Goal: Information Seeking & Learning: Learn about a topic

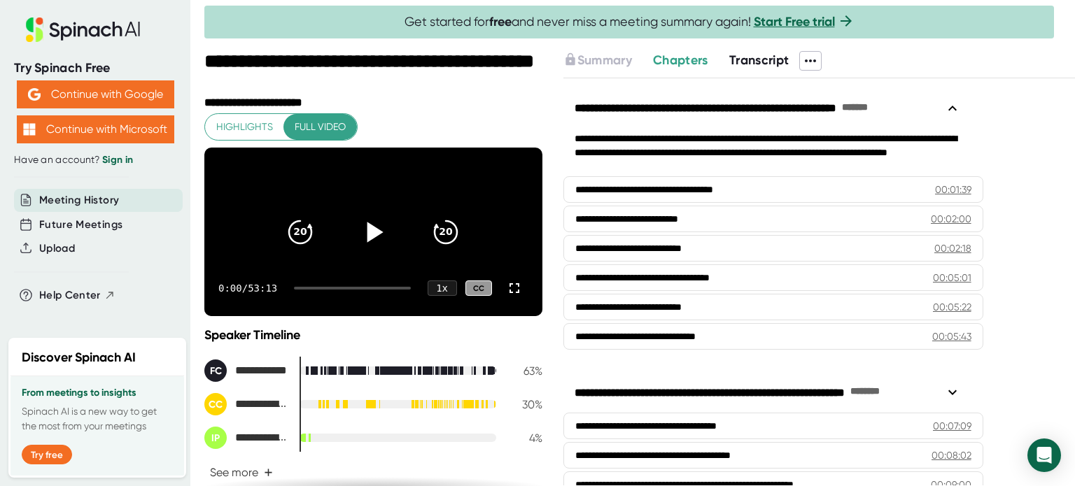
click at [368, 246] on icon at bounding box center [373, 231] width 35 height 35
click at [506, 297] on icon at bounding box center [514, 288] width 17 height 17
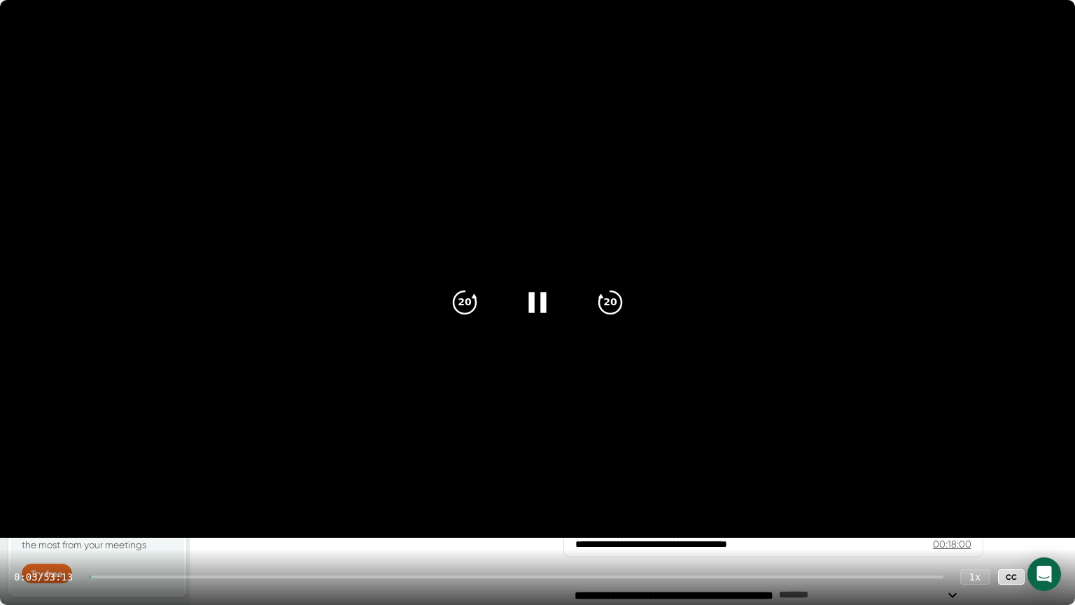
click at [216, 486] on div at bounding box center [517, 576] width 854 height 3
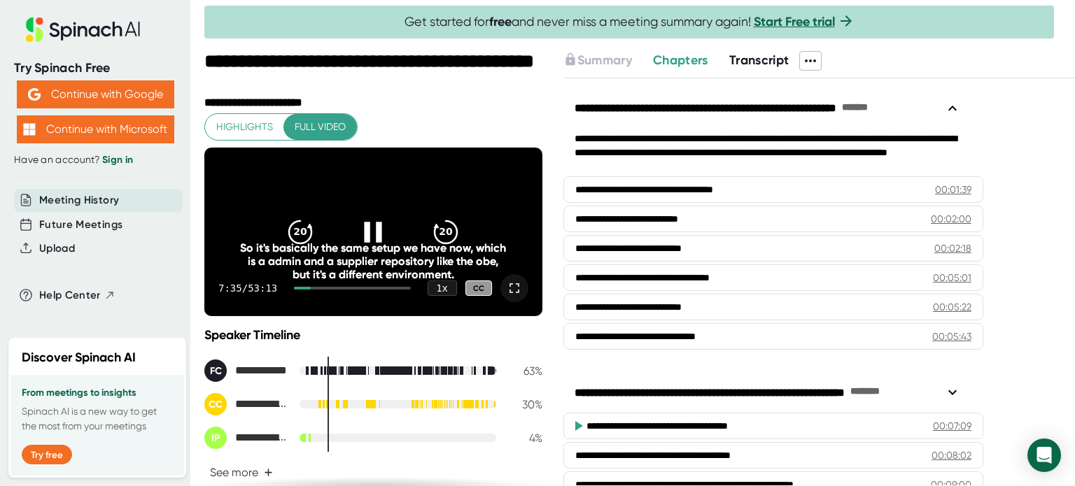
click at [506, 297] on icon at bounding box center [514, 288] width 17 height 17
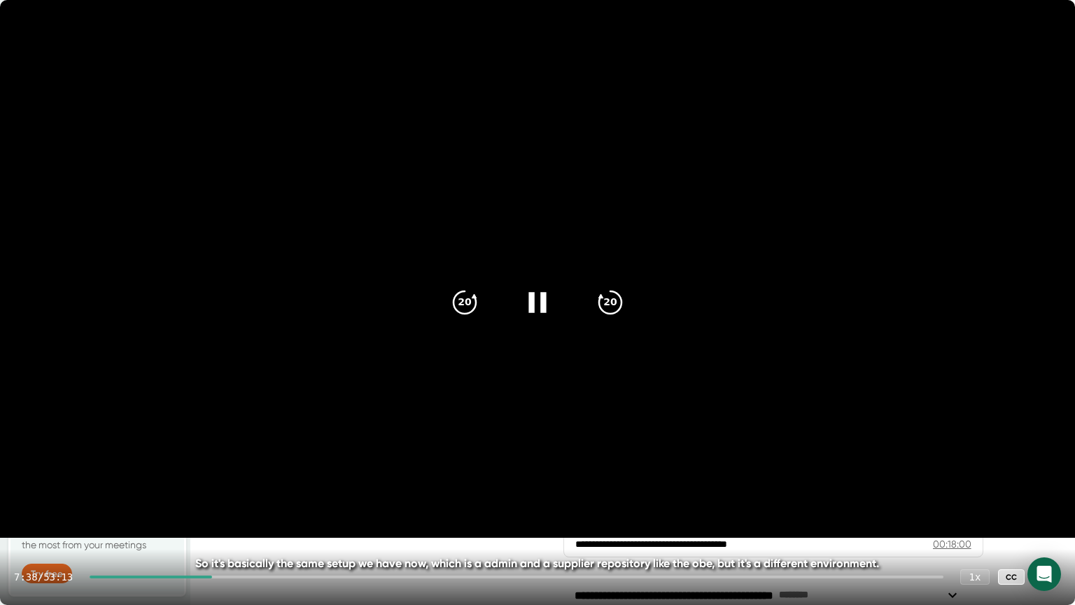
click at [272, 486] on div "7:38 / 53:13 1 x CC" at bounding box center [537, 577] width 1075 height 56
click at [278, 486] on div at bounding box center [517, 576] width 854 height 3
click at [309, 486] on div at bounding box center [520, 576] width 848 height 3
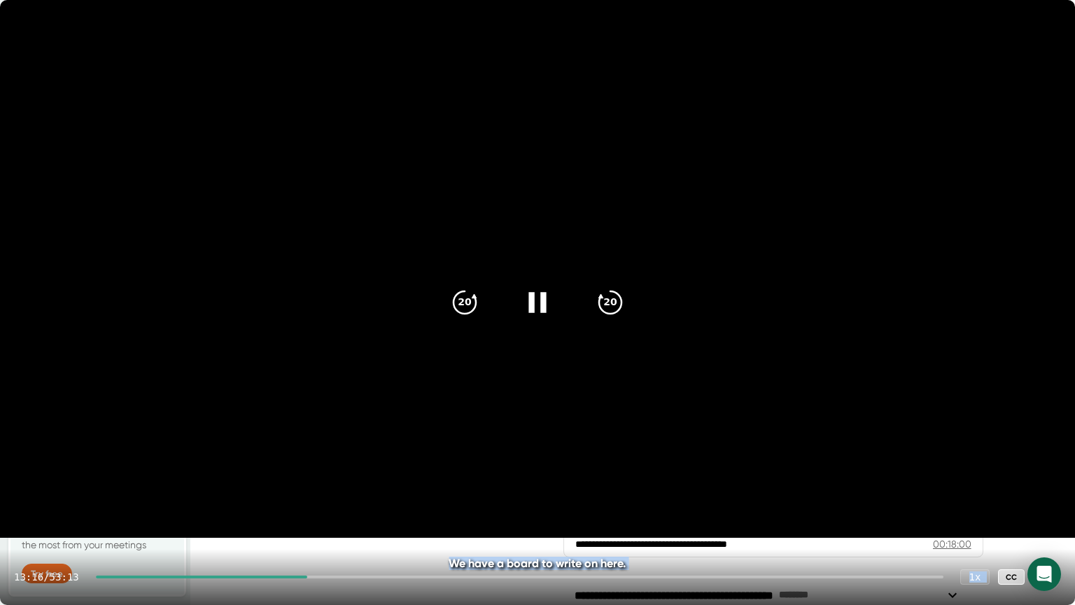
click at [336, 486] on div "20 20 13:16 / 53:13 1 x CC We have a board to write on here. We have a board to…" at bounding box center [537, 302] width 1075 height 605
click at [329, 486] on div at bounding box center [520, 576] width 848 height 3
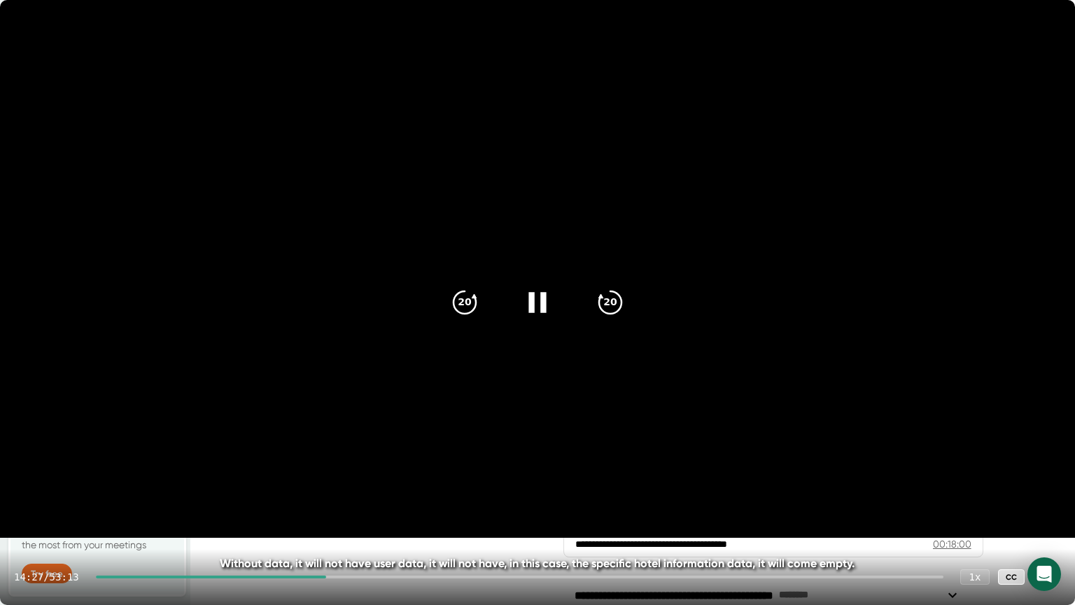
click at [344, 486] on div at bounding box center [520, 576] width 848 height 3
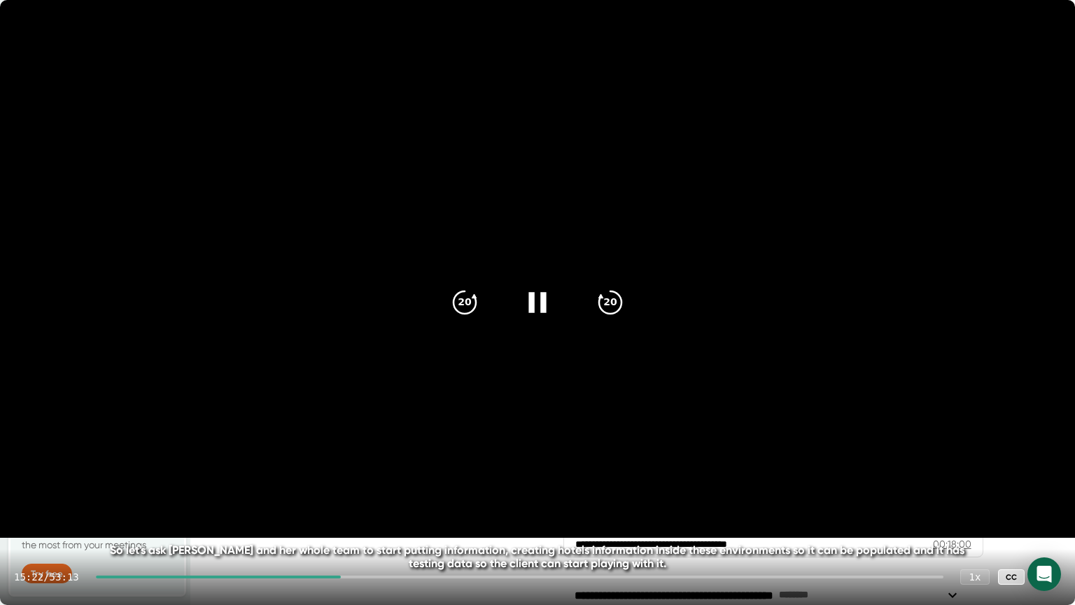
click at [407, 486] on div at bounding box center [520, 576] width 848 height 3
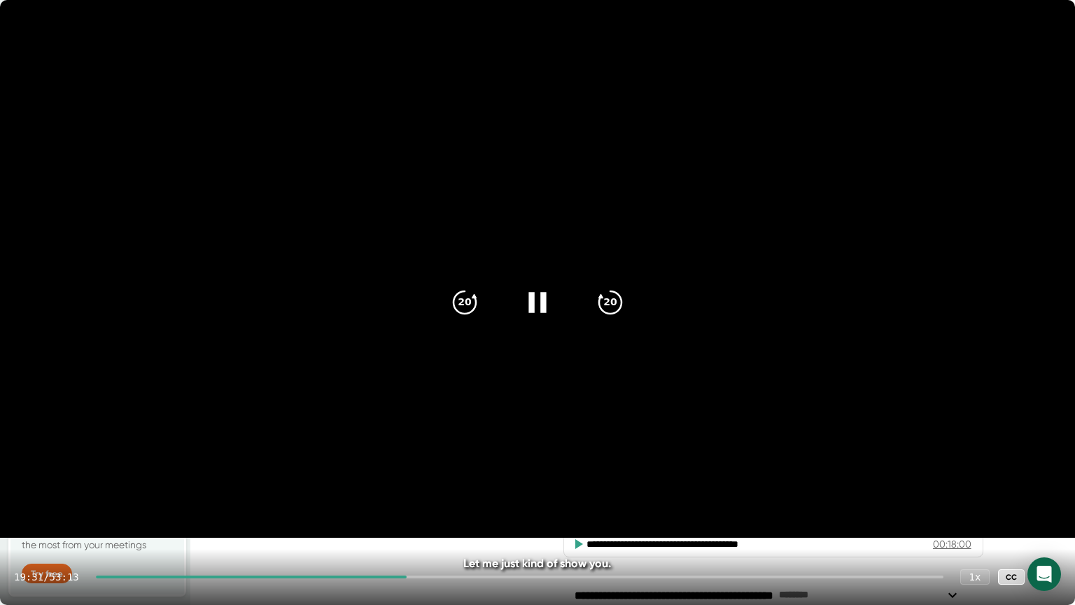
click at [427, 486] on div at bounding box center [520, 576] width 848 height 3
click at [546, 305] on icon at bounding box center [537, 302] width 35 height 35
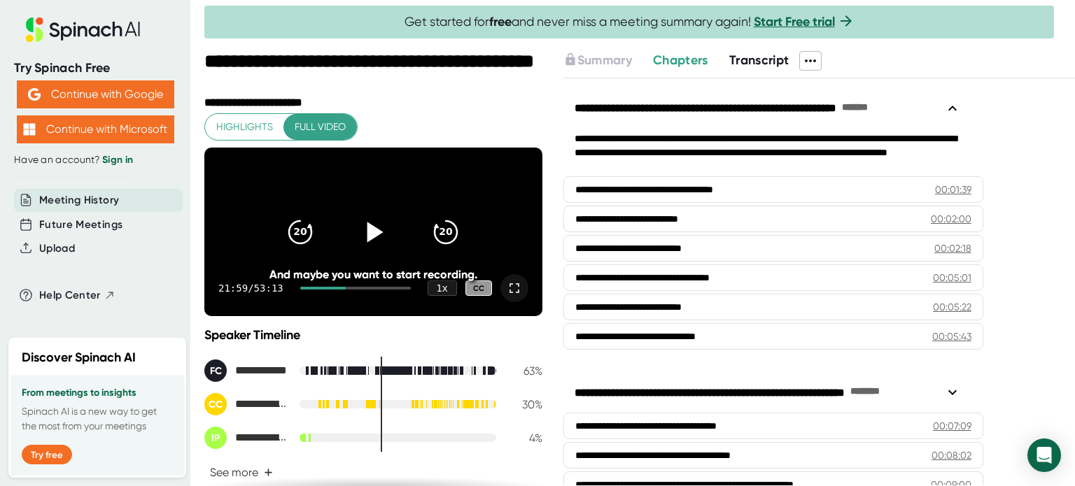
click at [377, 246] on icon at bounding box center [373, 231] width 35 height 35
click at [506, 297] on icon at bounding box center [514, 288] width 17 height 17
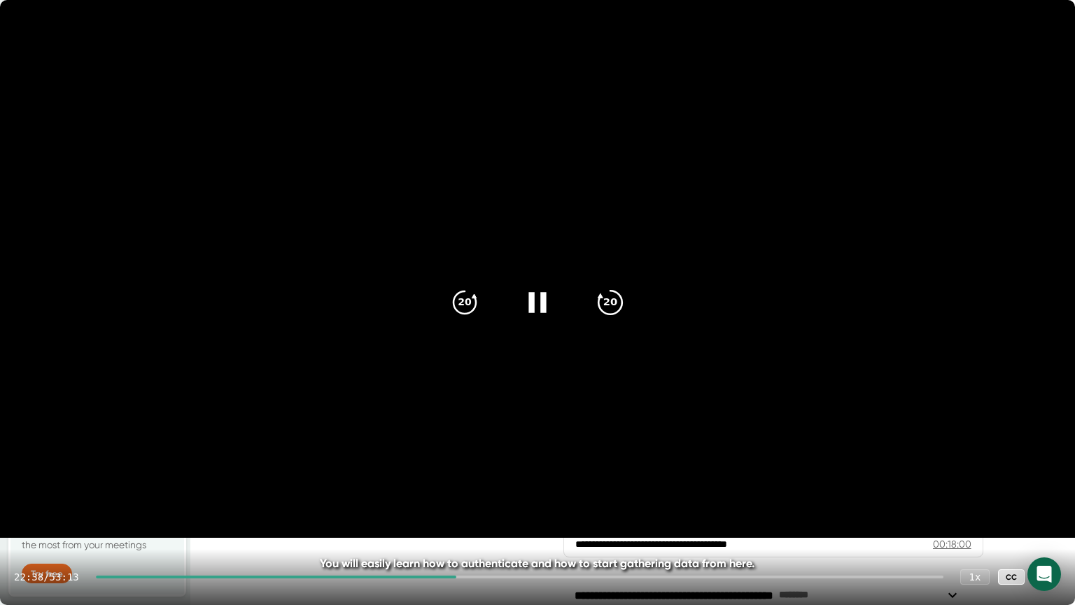
click at [610, 290] on icon "20" at bounding box center [610, 302] width 35 height 35
click at [537, 310] on icon at bounding box center [537, 302] width 35 height 35
click at [539, 310] on icon at bounding box center [537, 302] width 35 height 35
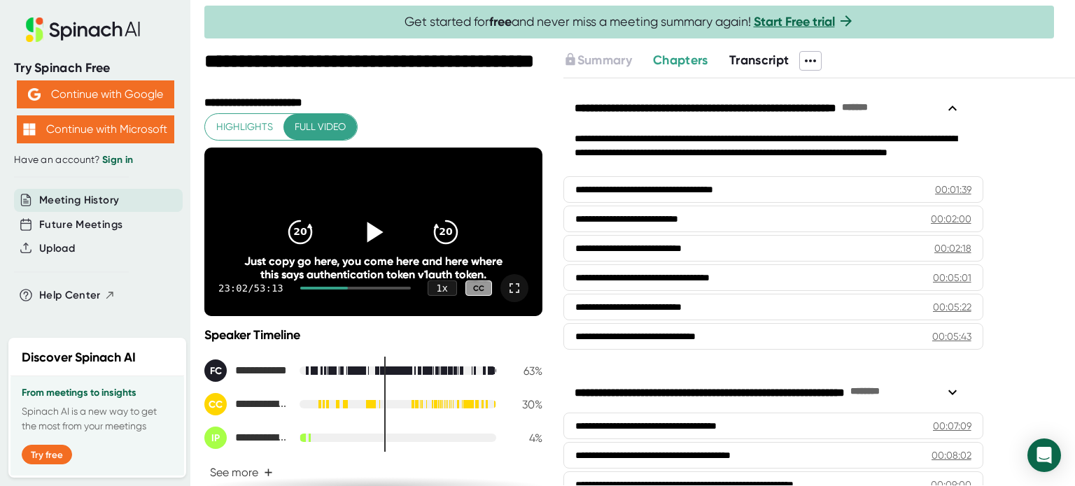
click at [506, 297] on icon at bounding box center [514, 288] width 17 height 17
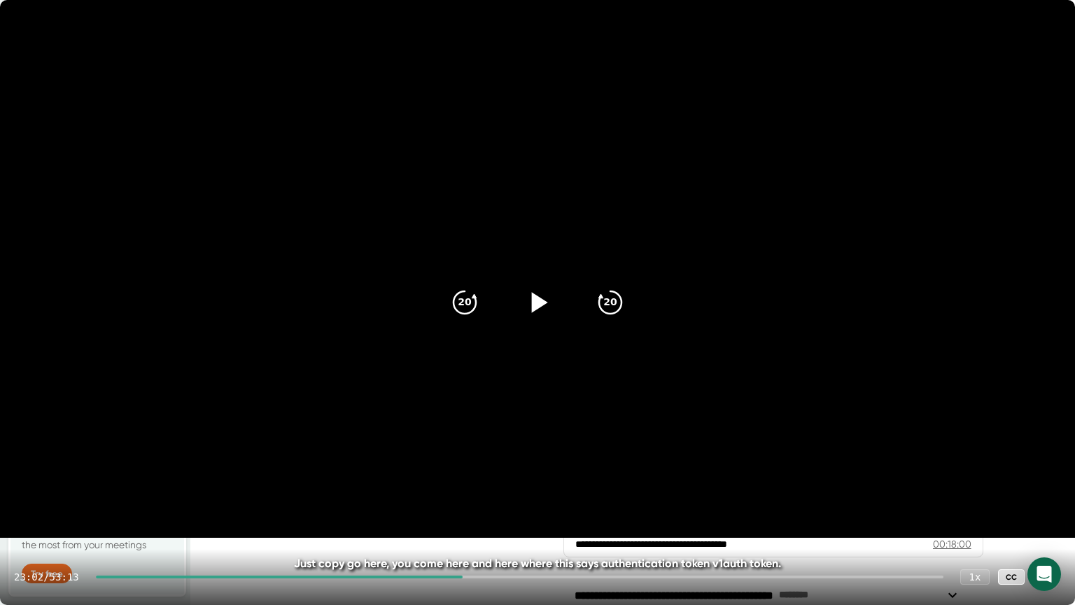
click at [528, 302] on icon at bounding box center [537, 302] width 35 height 35
click at [524, 304] on icon at bounding box center [537, 302] width 35 height 35
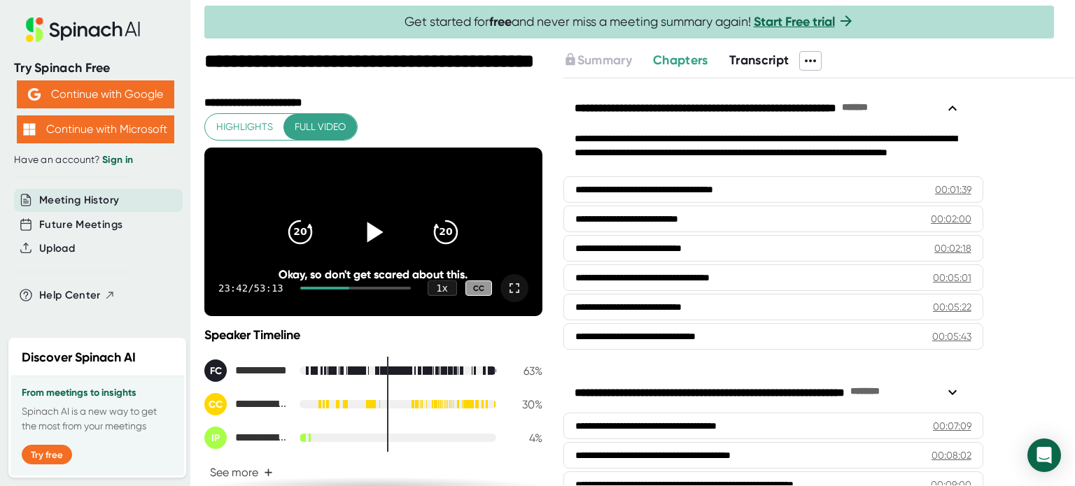
drag, startPoint x: 364, startPoint y: 245, endPoint x: 392, endPoint y: 248, distance: 28.1
click at [367, 242] on icon at bounding box center [375, 232] width 16 height 20
click at [506, 297] on icon at bounding box center [514, 288] width 17 height 17
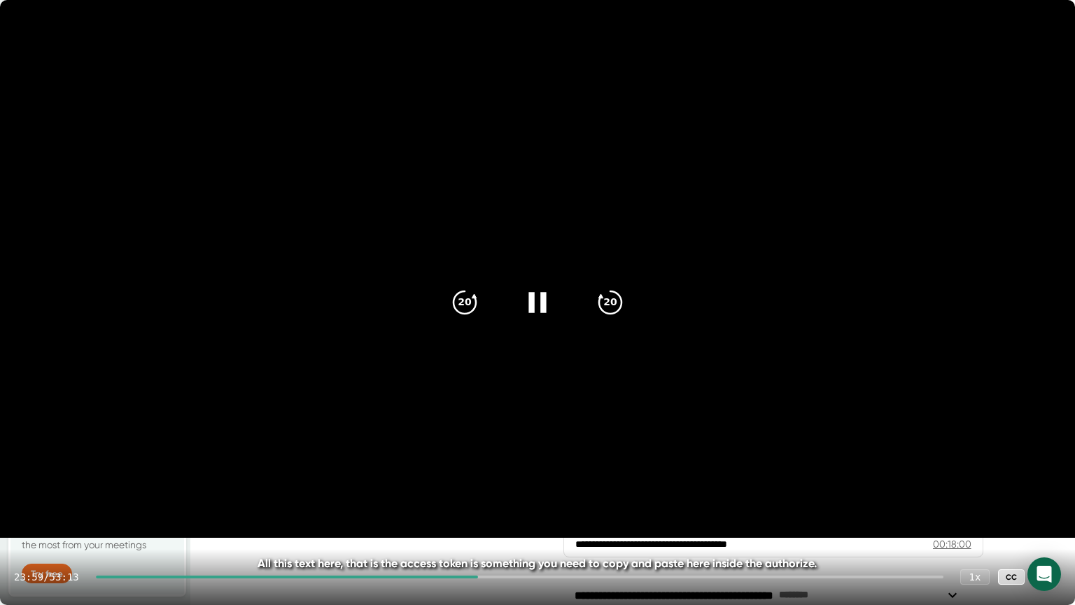
click at [517, 304] on div at bounding box center [537, 302] width 59 height 59
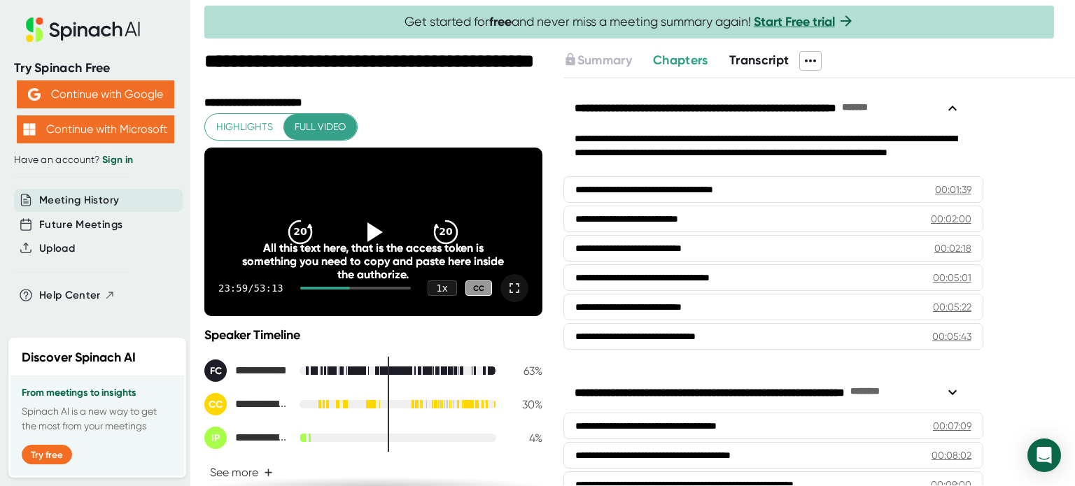
click at [506, 297] on icon at bounding box center [514, 288] width 17 height 17
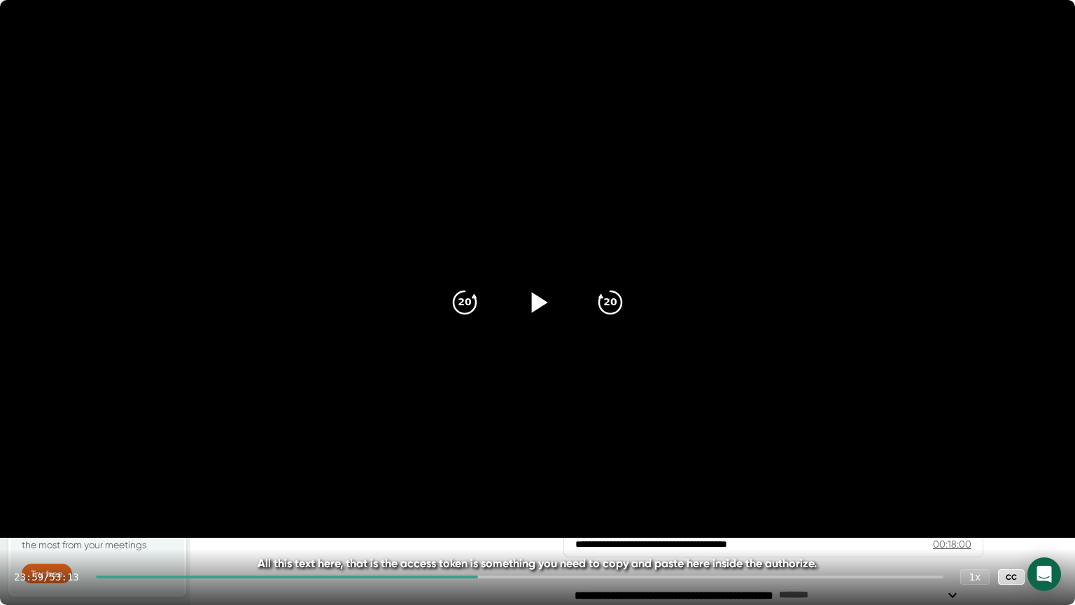
click at [552, 300] on icon at bounding box center [537, 302] width 35 height 35
click at [539, 305] on icon at bounding box center [537, 302] width 35 height 35
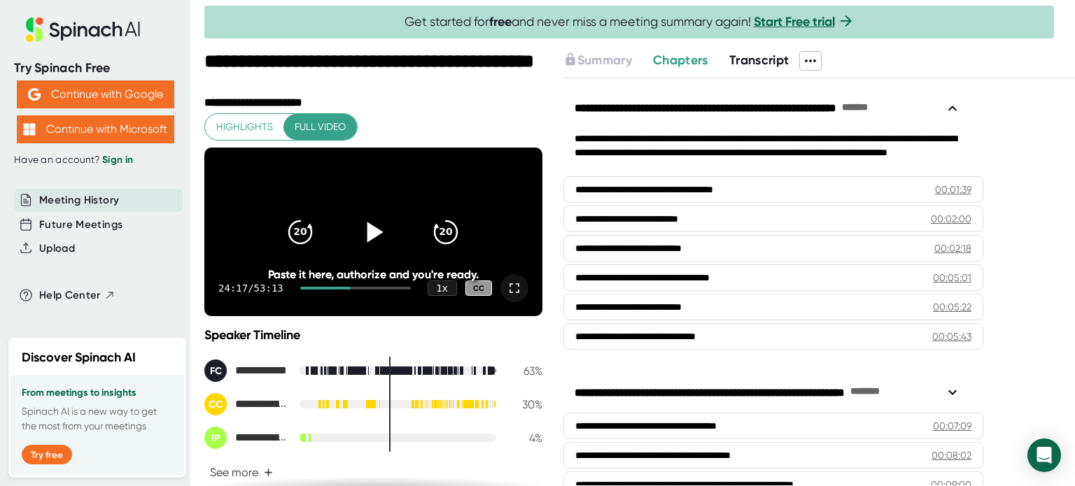
click at [507, 297] on icon at bounding box center [514, 288] width 17 height 17
drag, startPoint x: 498, startPoint y: 302, endPoint x: 497, endPoint y: 381, distance: 79.1
click at [506, 297] on icon at bounding box center [514, 288] width 17 height 17
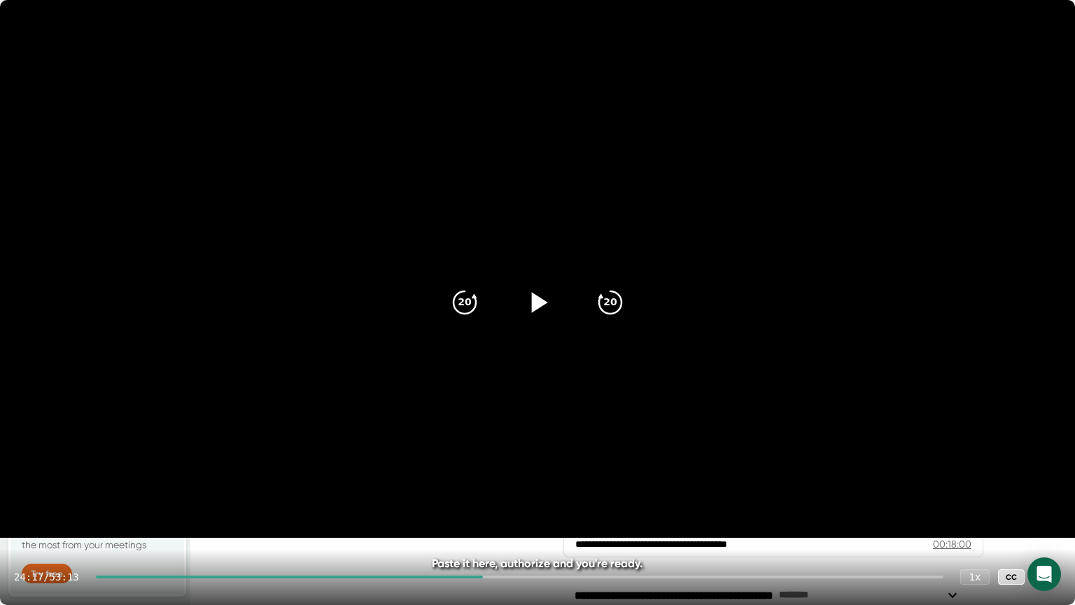
click at [506, 300] on div "20 20" at bounding box center [538, 302] width 202 height 56
click at [529, 302] on icon at bounding box center [537, 302] width 35 height 35
click at [528, 289] on icon at bounding box center [537, 302] width 35 height 35
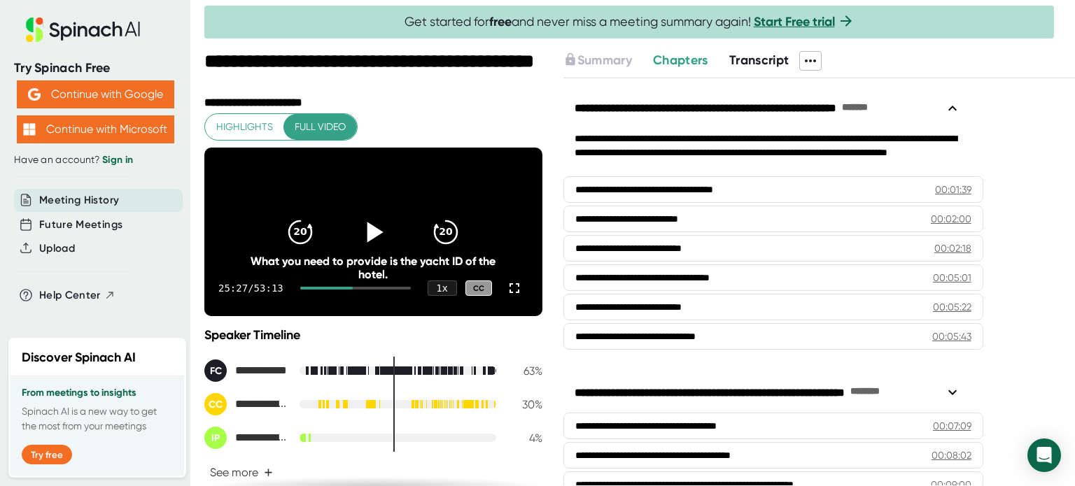
drag, startPoint x: 498, startPoint y: 302, endPoint x: 498, endPoint y: 385, distance: 83.3
click at [506, 297] on icon at bounding box center [514, 288] width 17 height 17
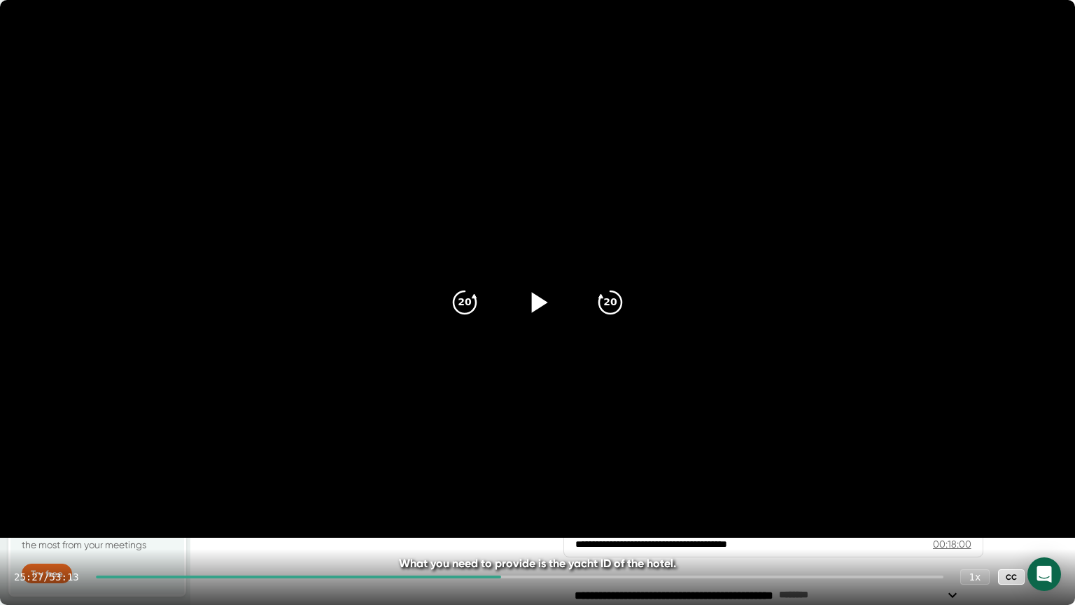
click at [541, 302] on icon at bounding box center [540, 302] width 16 height 20
click at [558, 290] on div at bounding box center [537, 302] width 59 height 59
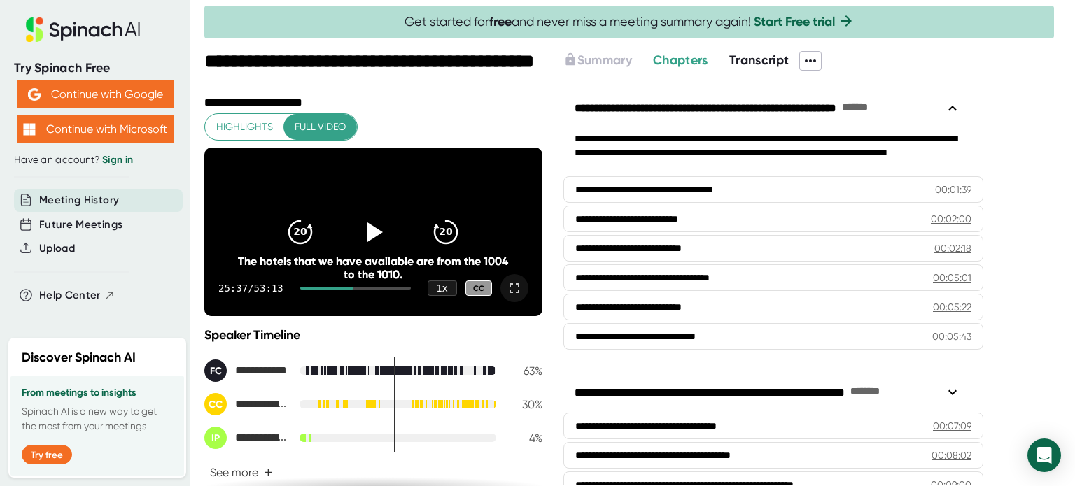
click at [506, 297] on icon at bounding box center [514, 288] width 17 height 17
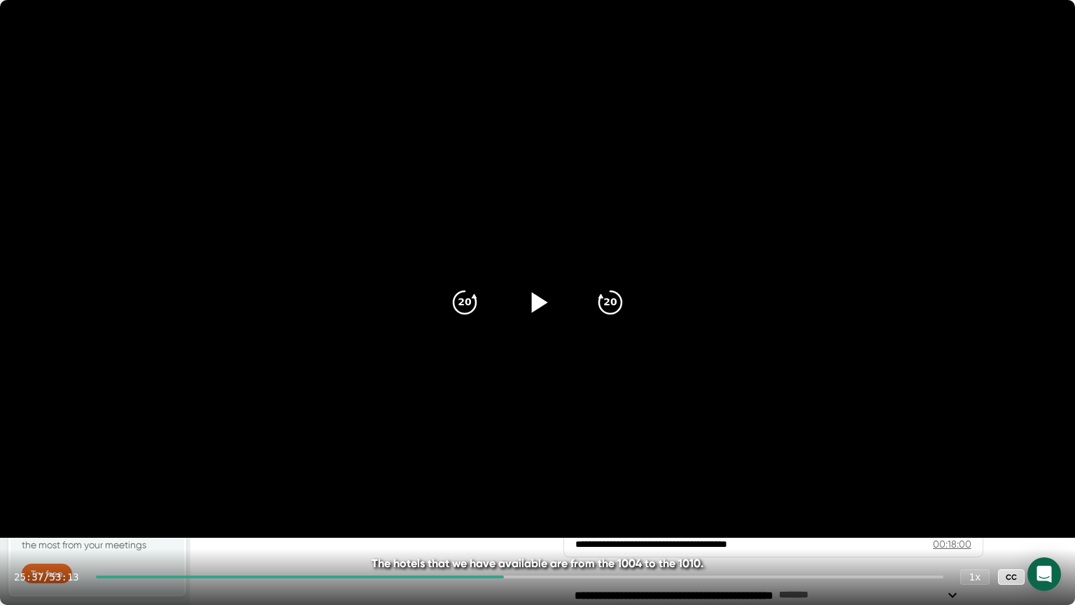
click at [538, 296] on icon at bounding box center [537, 302] width 35 height 35
click at [550, 296] on icon at bounding box center [537, 302] width 35 height 35
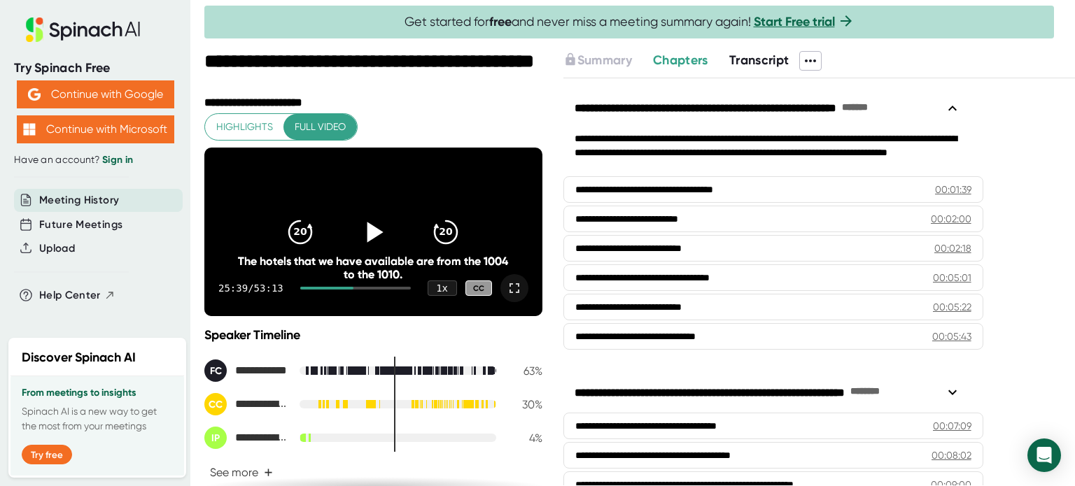
click at [510, 297] on icon at bounding box center [514, 288] width 17 height 17
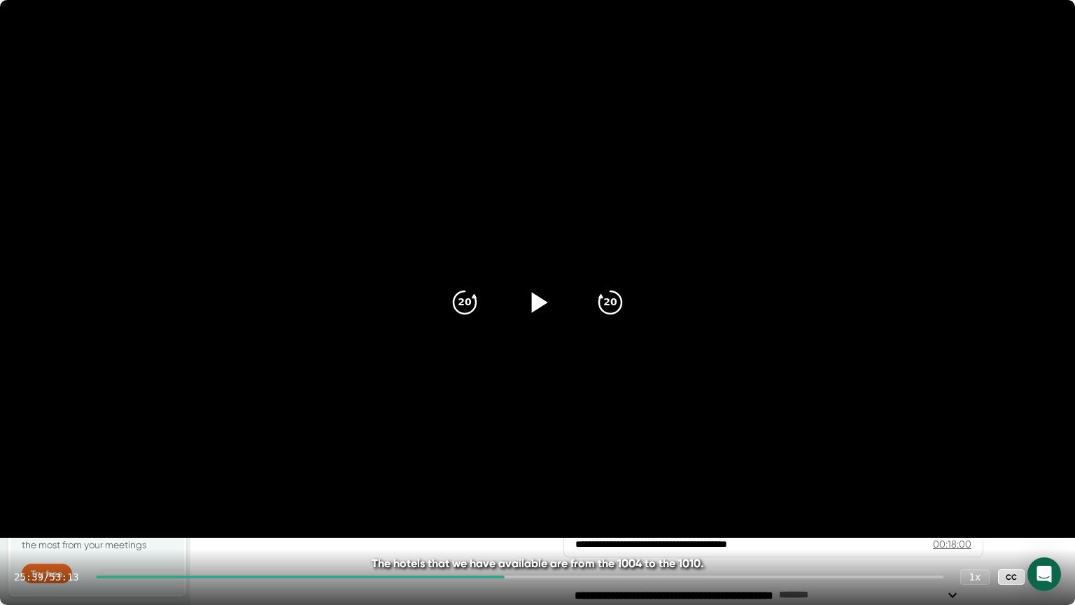
click at [538, 294] on icon at bounding box center [537, 302] width 35 height 35
click at [529, 286] on div at bounding box center [537, 302] width 59 height 59
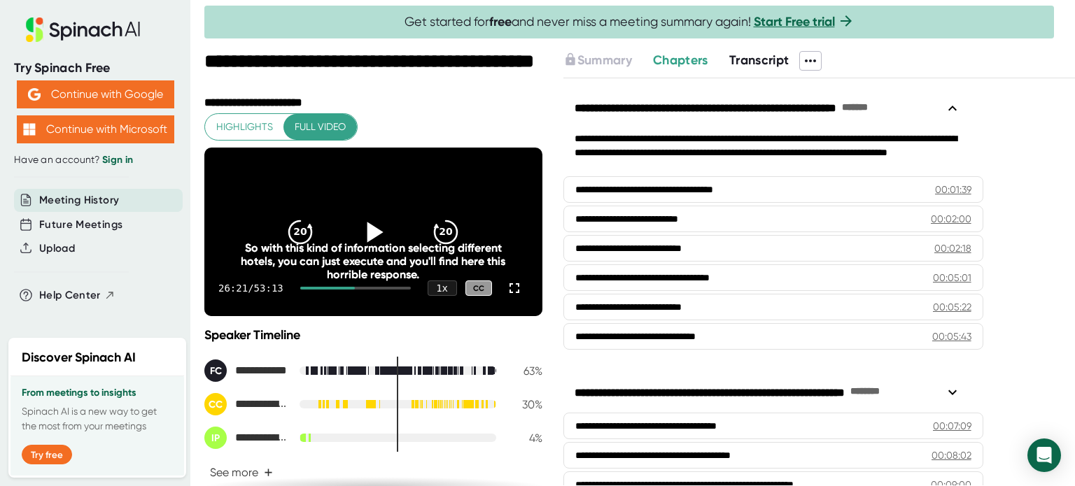
drag, startPoint x: 503, startPoint y: 304, endPoint x: 503, endPoint y: 389, distance: 84.7
click at [506, 297] on icon at bounding box center [514, 288] width 17 height 17
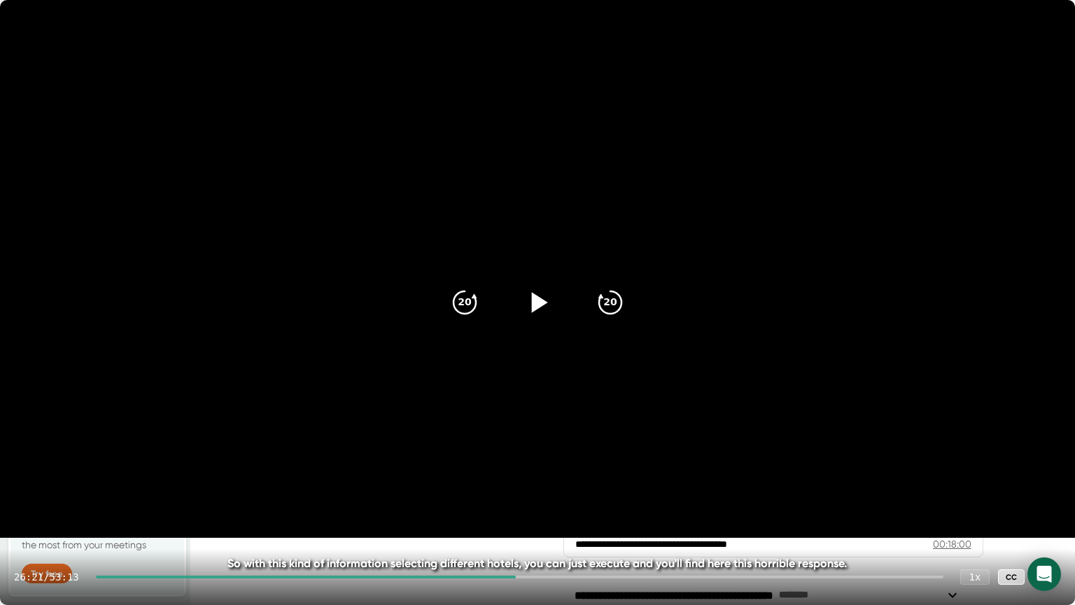
click at [531, 293] on icon at bounding box center [537, 302] width 35 height 35
click at [472, 308] on icon "20" at bounding box center [464, 302] width 35 height 35
click at [471, 308] on icon "20" at bounding box center [464, 302] width 35 height 35
click at [469, 308] on icon "20" at bounding box center [464, 302] width 35 height 35
click at [610, 297] on icon "20" at bounding box center [610, 302] width 35 height 35
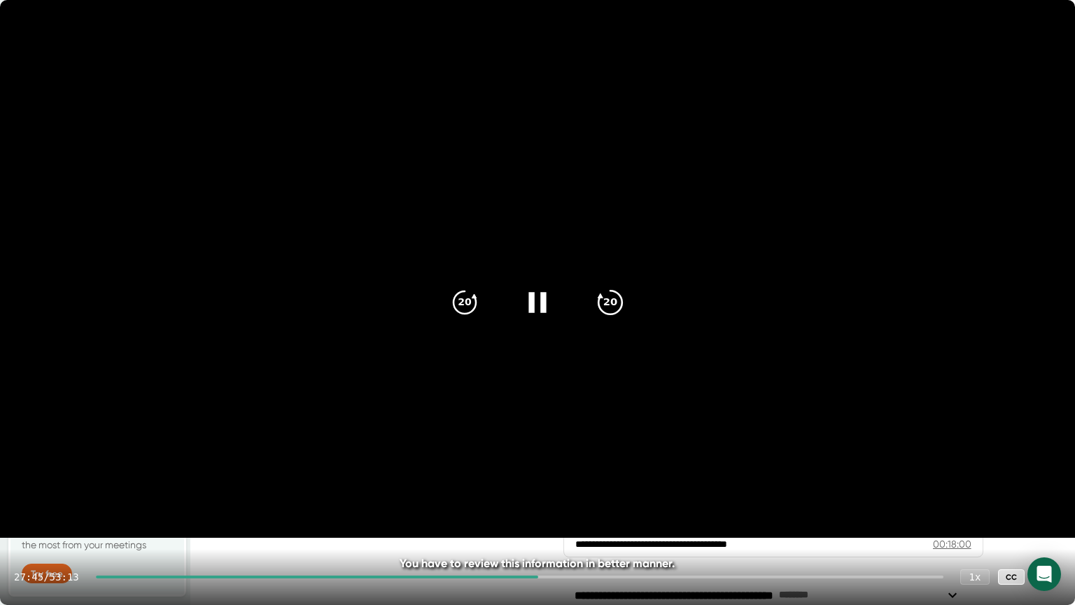
click at [610, 297] on icon "20" at bounding box center [610, 302] width 35 height 35
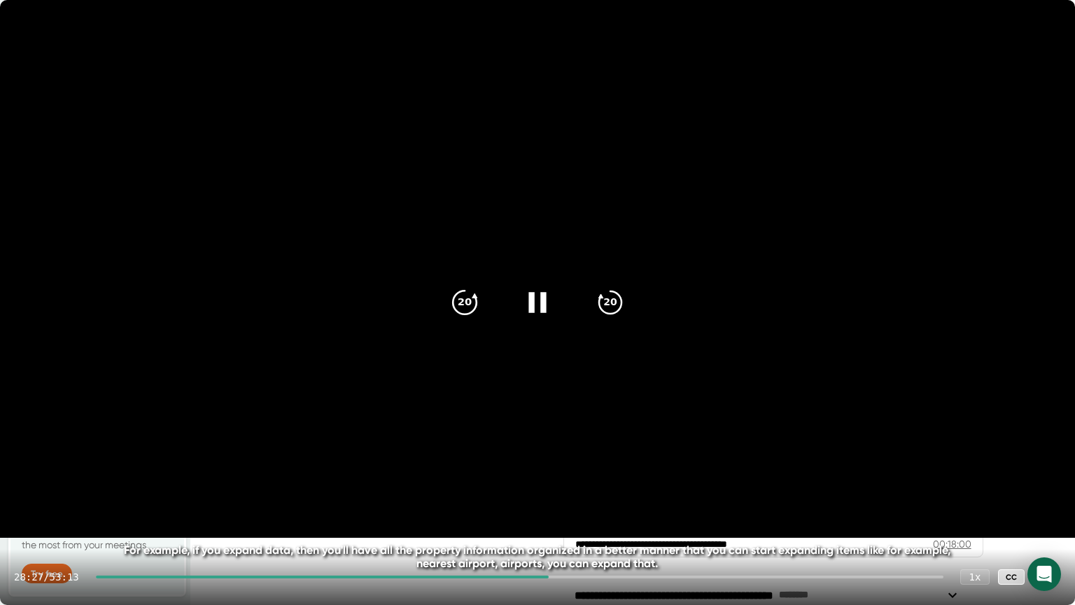
click at [485, 303] on div "20" at bounding box center [464, 302] width 59 height 59
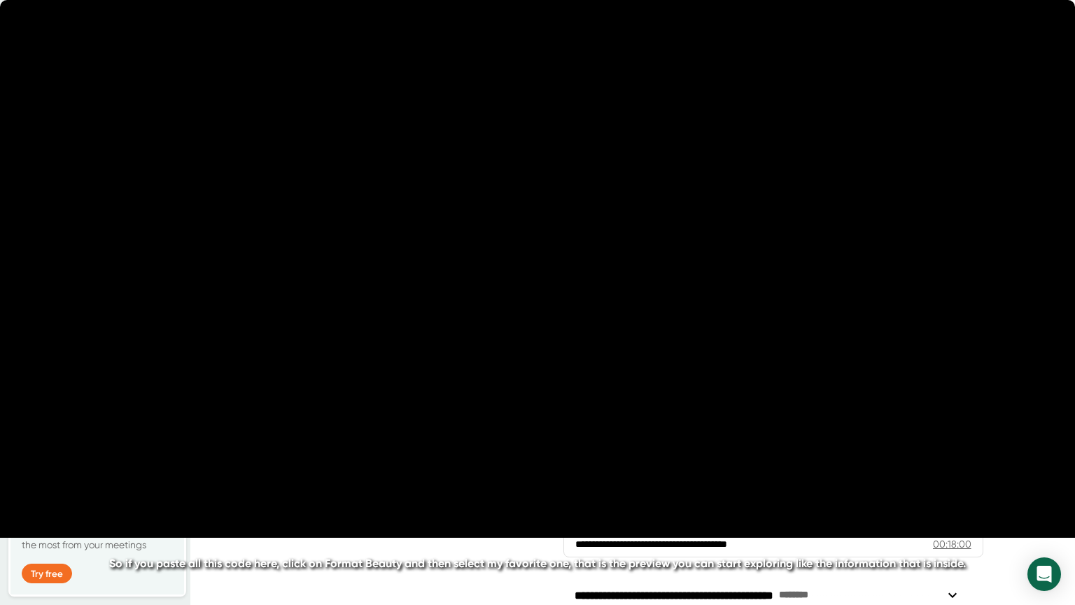
click at [535, 306] on icon at bounding box center [537, 302] width 35 height 35
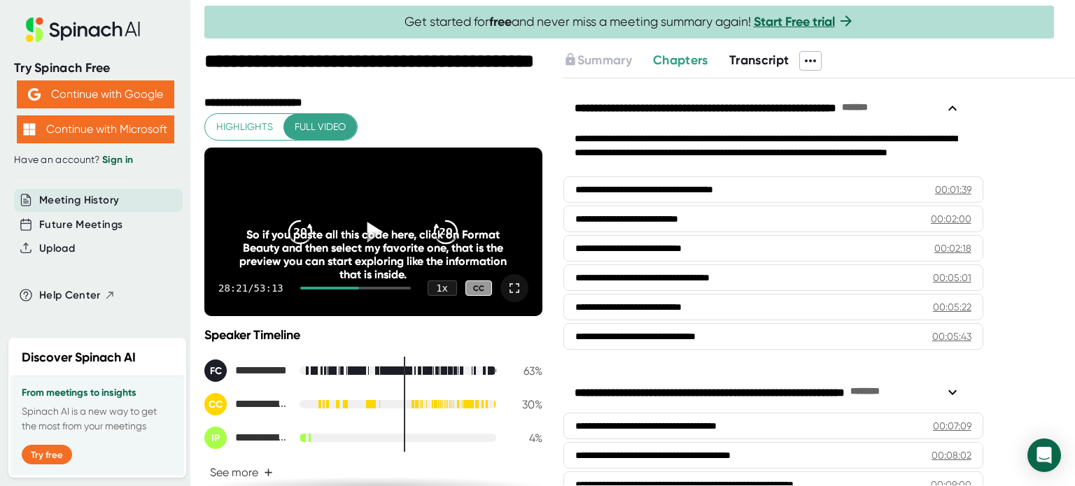
click at [510, 293] on icon at bounding box center [515, 288] width 10 height 10
click at [512, 302] on div at bounding box center [514, 288] width 28 height 28
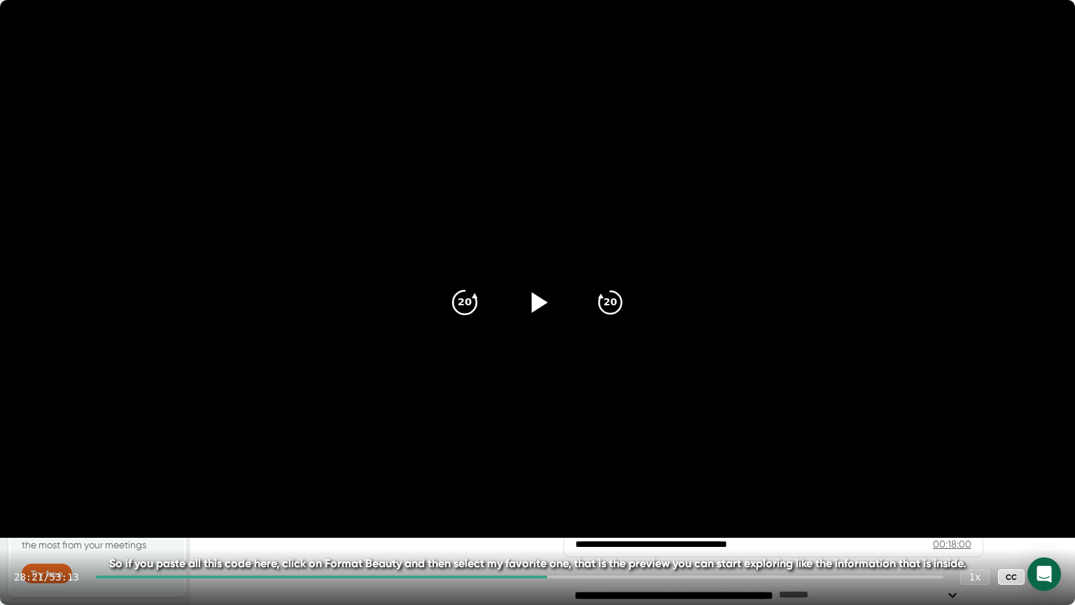
click at [472, 295] on icon "20" at bounding box center [464, 302] width 35 height 35
click at [473, 295] on icon at bounding box center [474, 295] width 5 height 4
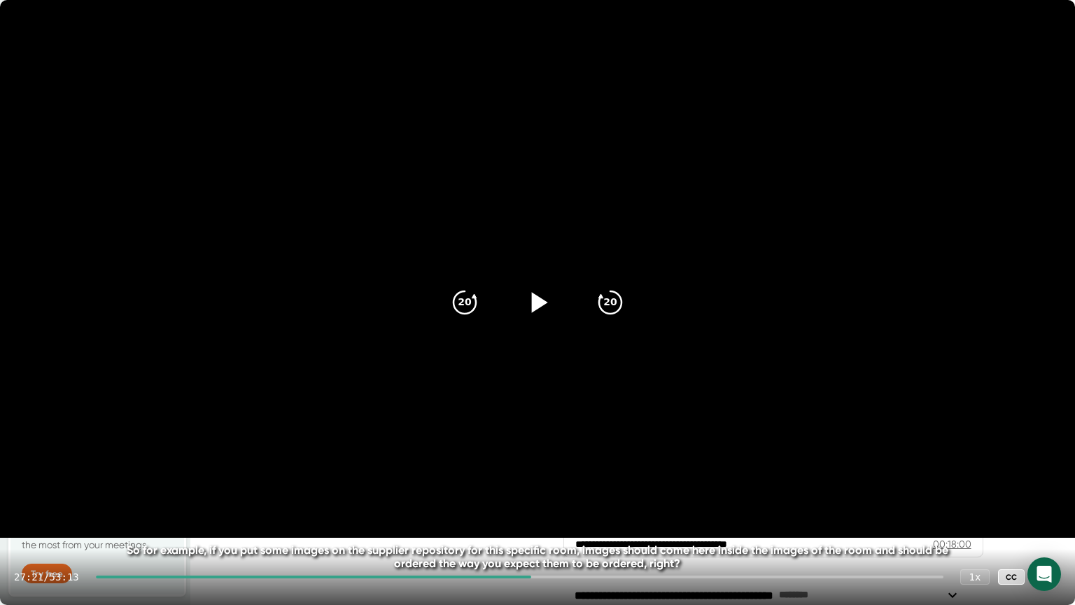
click at [533, 287] on icon at bounding box center [537, 302] width 35 height 35
click at [462, 318] on div "20" at bounding box center [464, 302] width 59 height 59
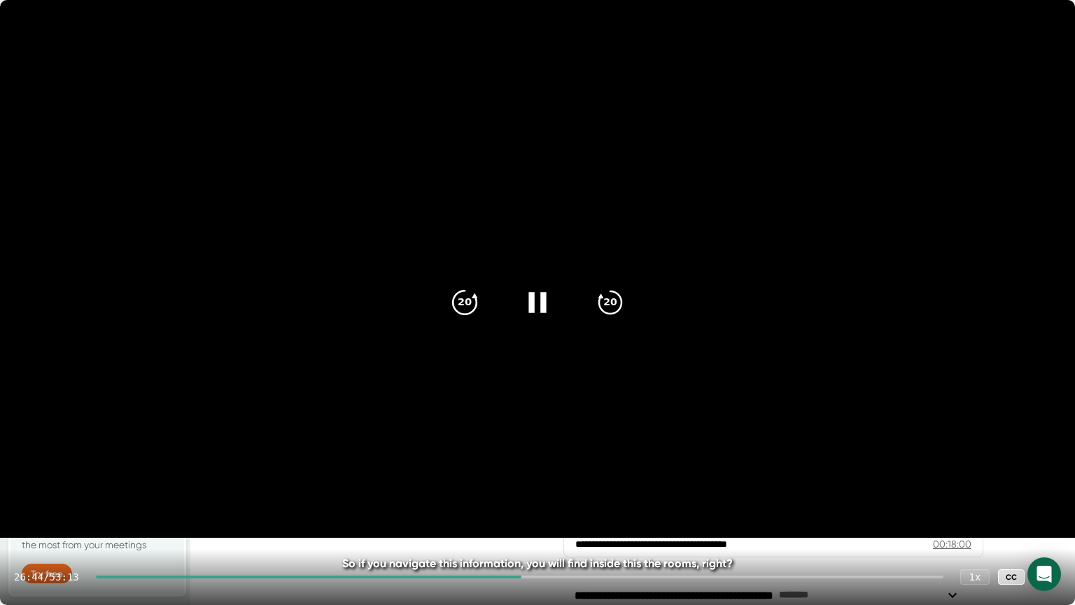
click at [462, 318] on div "20" at bounding box center [464, 302] width 59 height 59
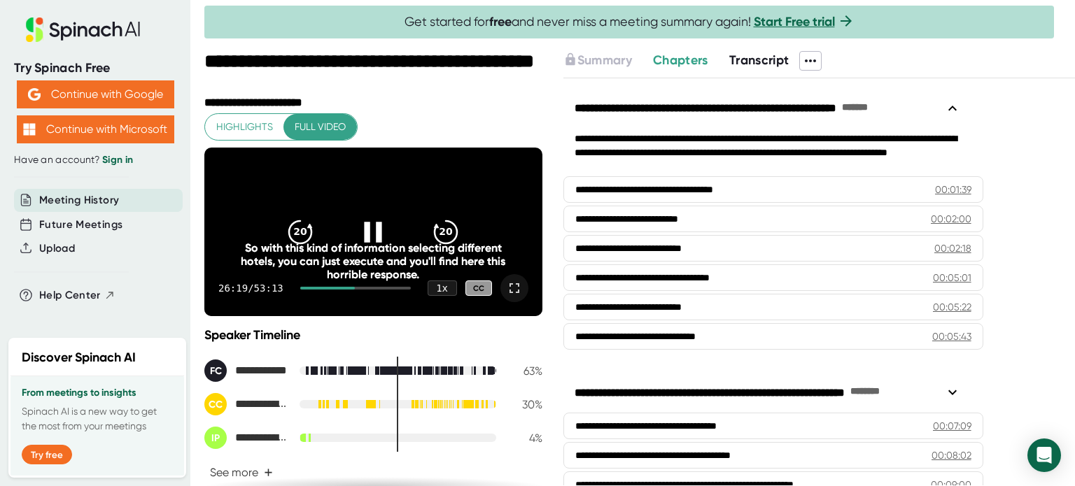
click at [507, 297] on icon at bounding box center [514, 288] width 17 height 17
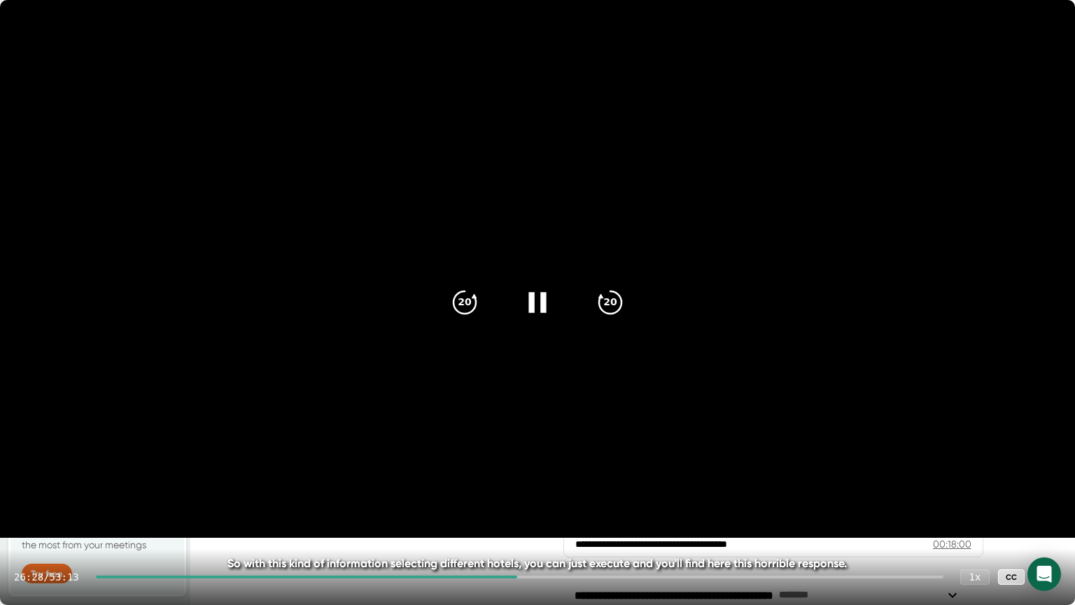
click at [527, 320] on div at bounding box center [537, 302] width 59 height 59
